Goal: Check status: Check status

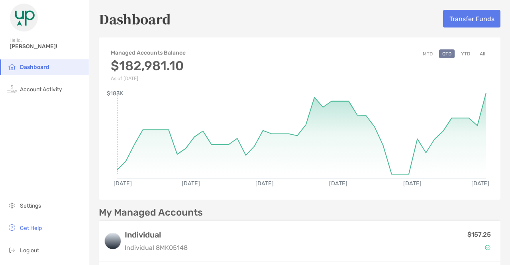
scroll to position [16, 0]
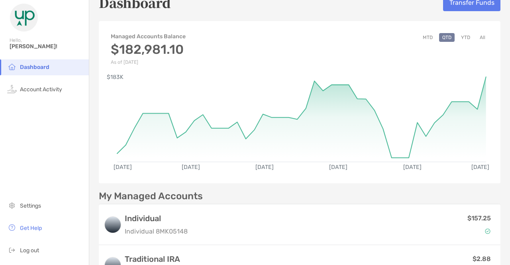
click at [462, 34] on button "YTD" at bounding box center [466, 37] width 16 height 9
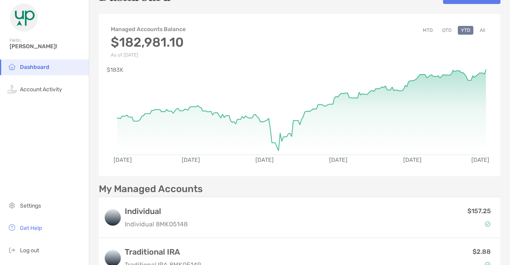
scroll to position [0, 0]
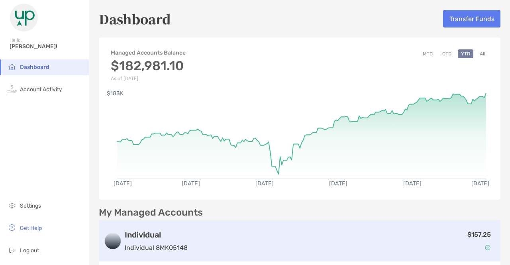
click at [358, 230] on div "$157.25" at bounding box center [343, 241] width 305 height 23
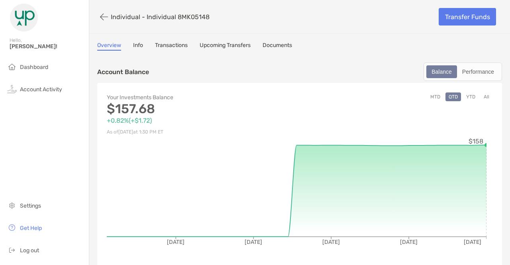
click at [430, 97] on button "MTD" at bounding box center [435, 96] width 16 height 9
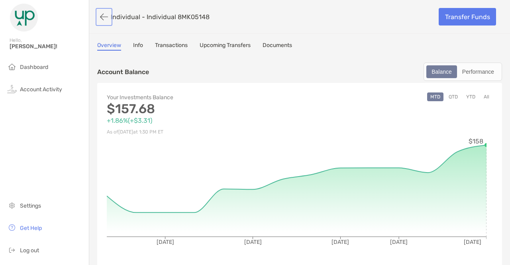
click at [101, 14] on button "button" at bounding box center [104, 17] width 14 height 15
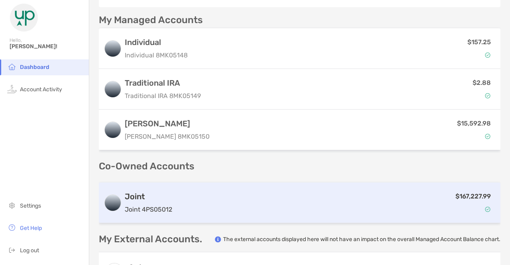
scroll to position [220, 0]
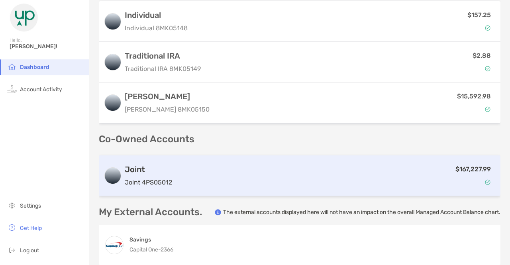
click at [193, 178] on div "$167,227.99" at bounding box center [335, 175] width 320 height 23
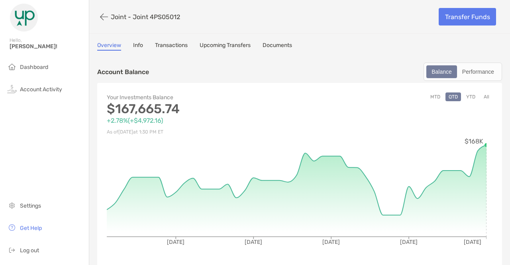
click at [467, 96] on button "YTD" at bounding box center [471, 96] width 16 height 9
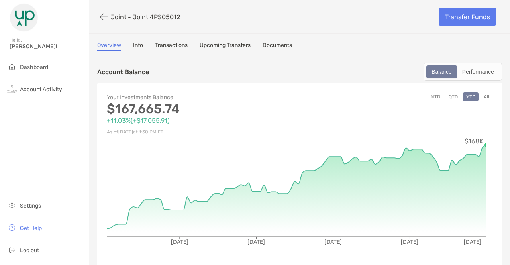
click at [485, 94] on button "All" at bounding box center [487, 96] width 12 height 9
click at [469, 96] on button "YTD" at bounding box center [471, 96] width 16 height 9
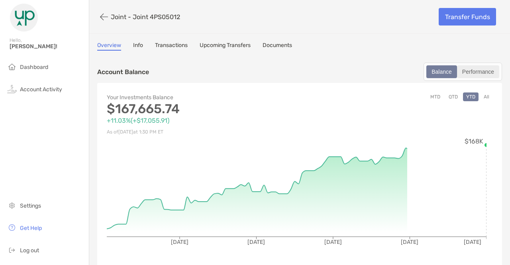
click at [471, 71] on div "Performance" at bounding box center [478, 71] width 41 height 11
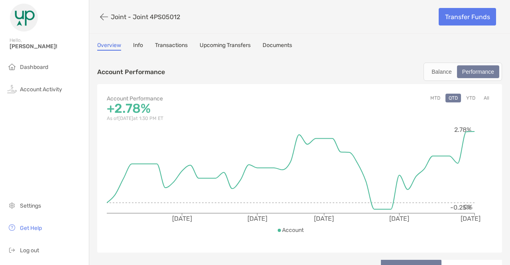
click at [483, 98] on button "All" at bounding box center [487, 98] width 12 height 9
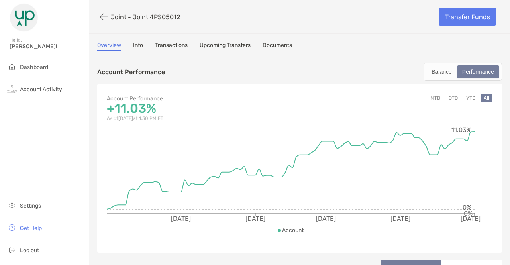
click at [275, 48] on link "Documents" at bounding box center [277, 46] width 29 height 9
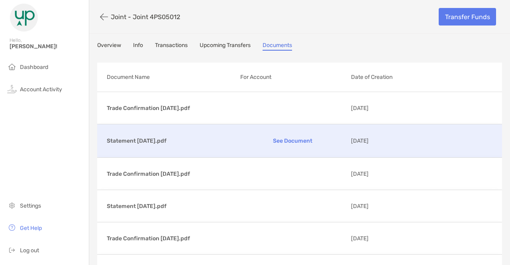
click at [281, 136] on p "See Document" at bounding box center [292, 141] width 104 height 14
click at [30, 70] on span "Dashboard" at bounding box center [34, 67] width 28 height 7
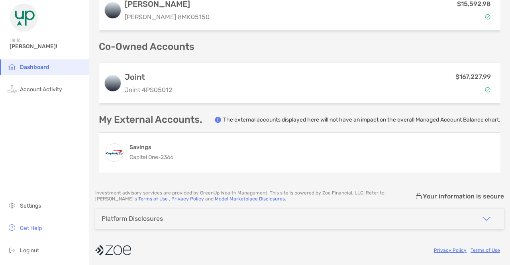
scroll to position [312, 0]
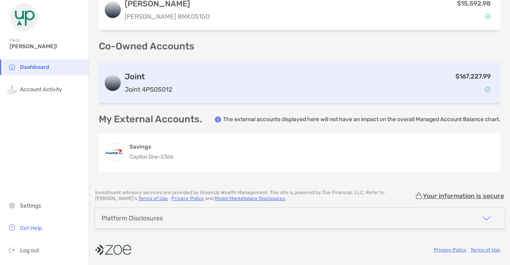
click at [192, 82] on div "$167,227.99" at bounding box center [335, 82] width 320 height 23
